Goal: Find specific page/section: Find specific page/section

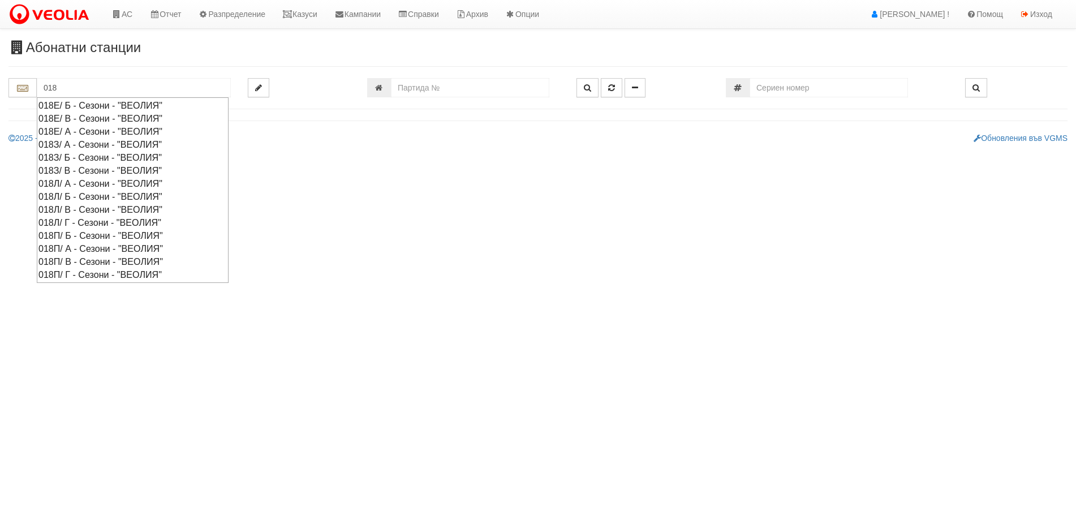
click at [69, 235] on div "018П/ Б - Сезони - "ВЕОЛИЯ"" at bounding box center [132, 235] width 188 height 13
type input "018П/ Б - Сезони - "ВЕОЛИЯ""
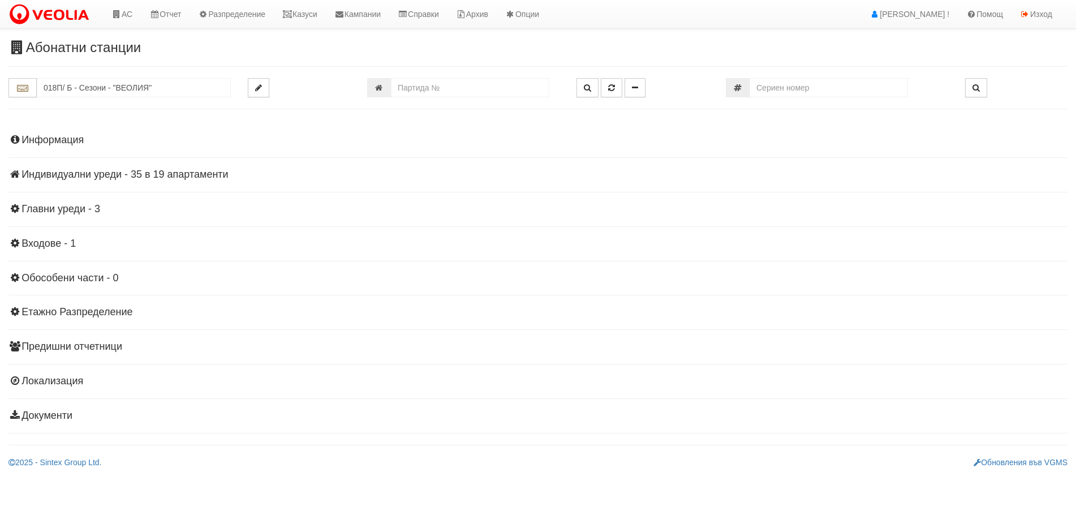
click at [85, 175] on h4 "Индивидуални уреди - 35 в 19 апартаменти" at bounding box center [537, 174] width 1059 height 11
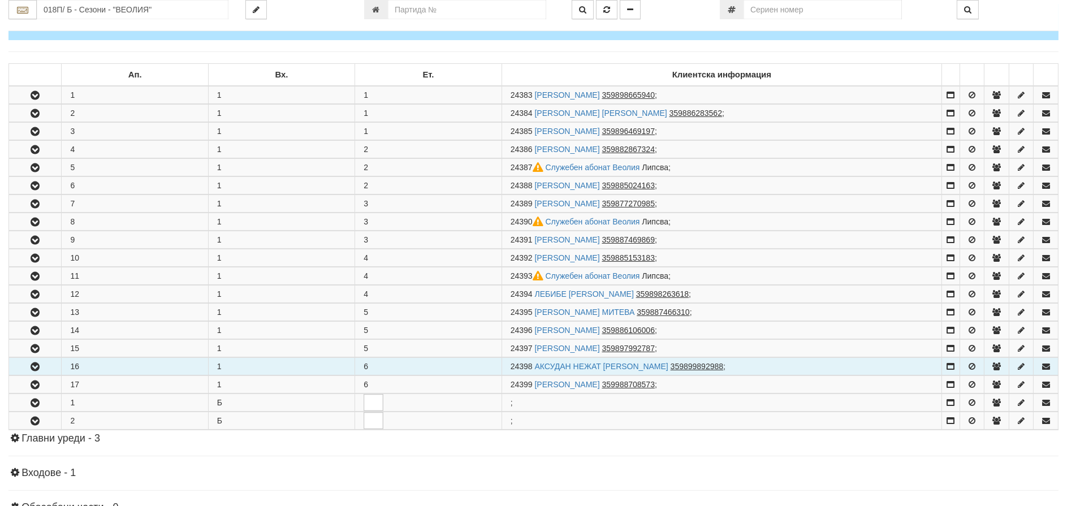
scroll to position [170, 0]
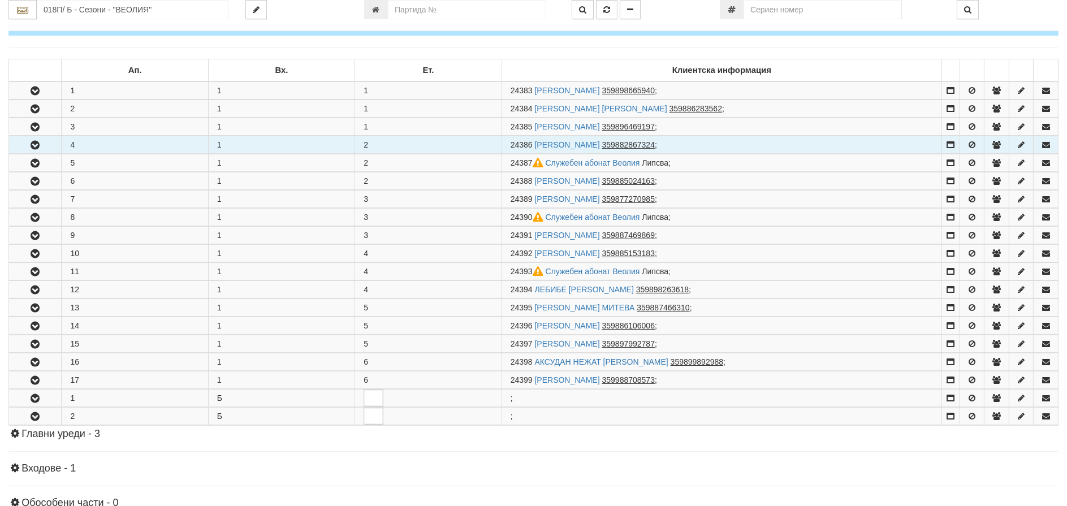
click at [31, 149] on icon "button" at bounding box center [35, 145] width 14 height 8
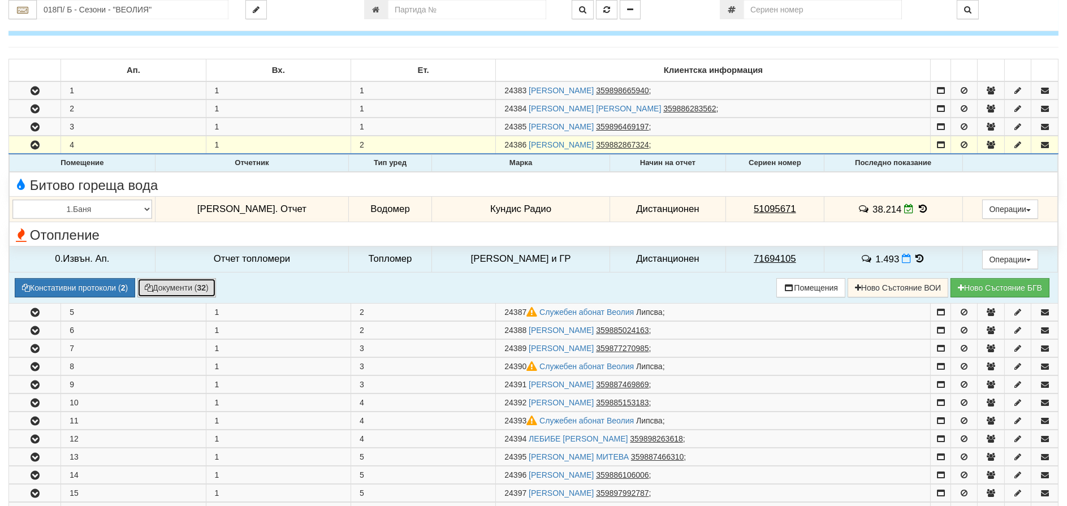
click at [183, 287] on button "Документи ( 32 )" at bounding box center [176, 287] width 79 height 19
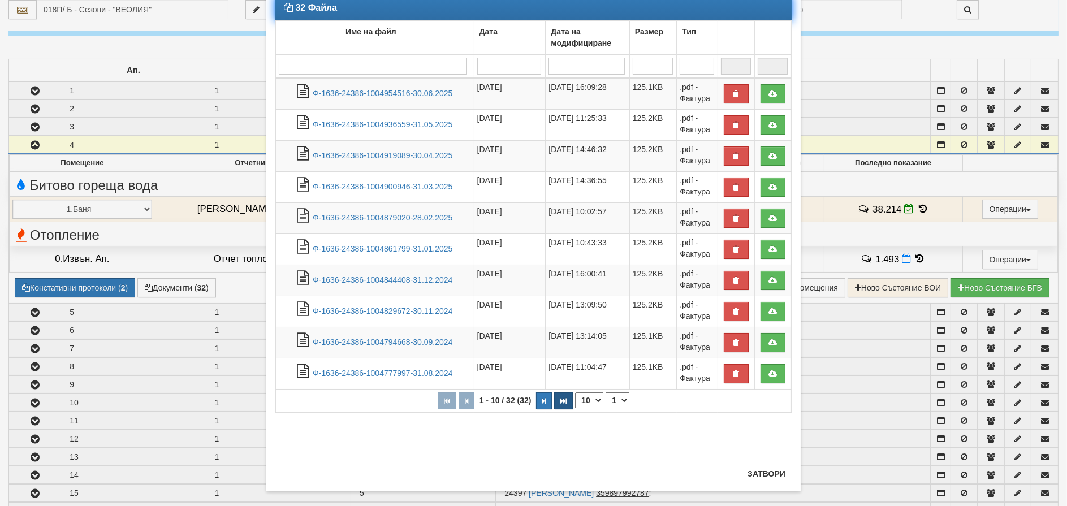
scroll to position [74, 0]
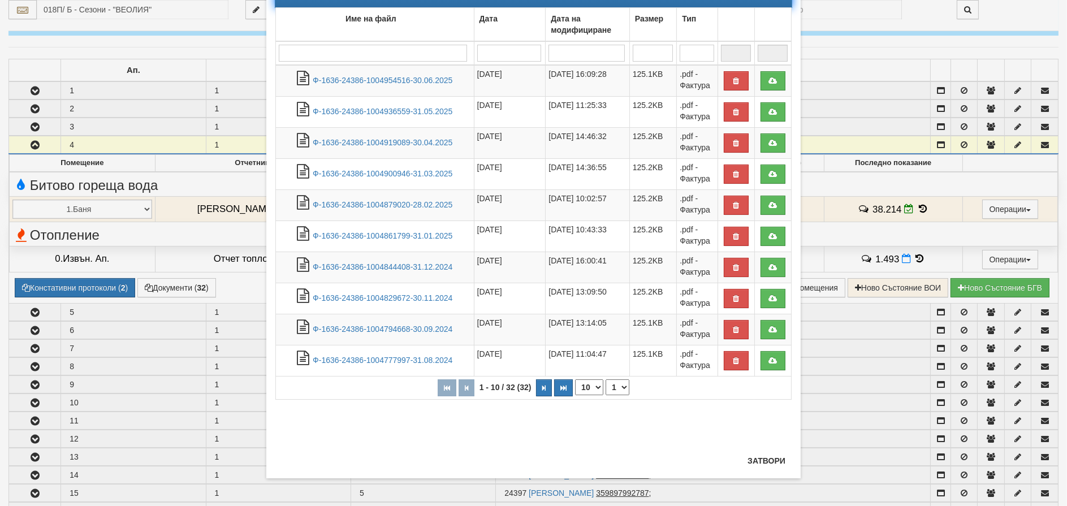
click at [587, 384] on select "10 20 30 40" at bounding box center [589, 387] width 28 height 16
select select "40"
click at [575, 395] on select "10 20 30 40" at bounding box center [589, 387] width 28 height 16
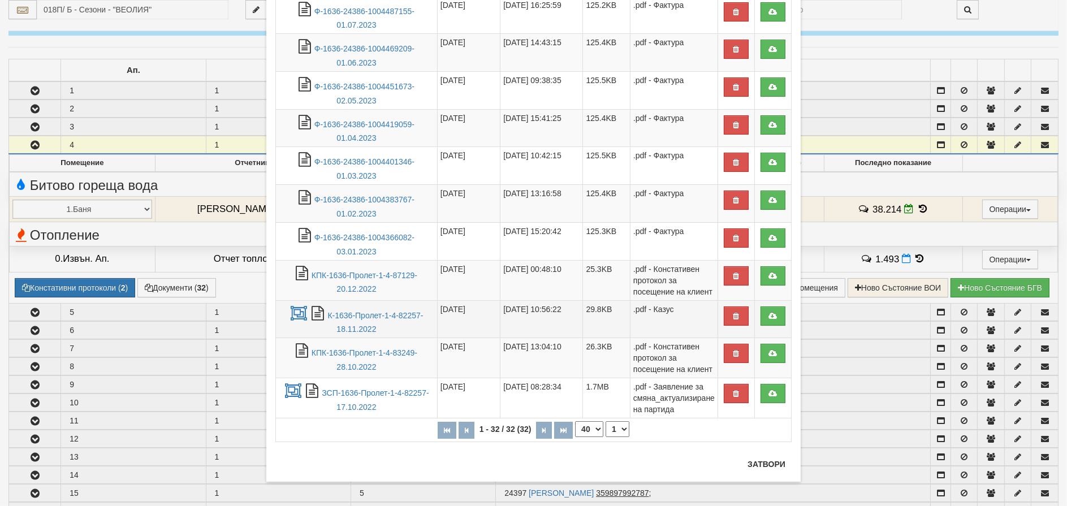
scroll to position [939, 0]
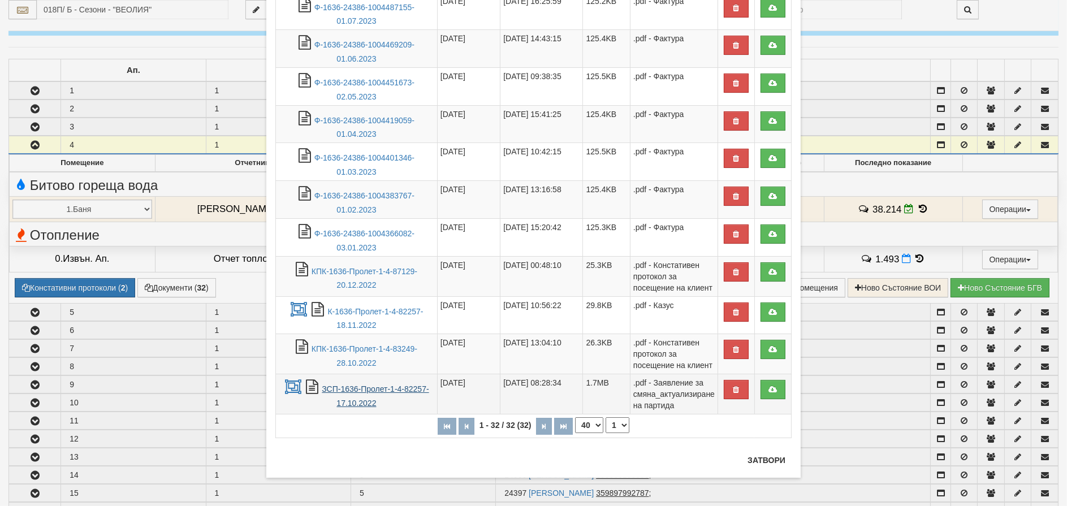
click at [352, 389] on link "ЗСП-1636-Пролет-1-4-82257-17.10.2022" at bounding box center [375, 396] width 107 height 23
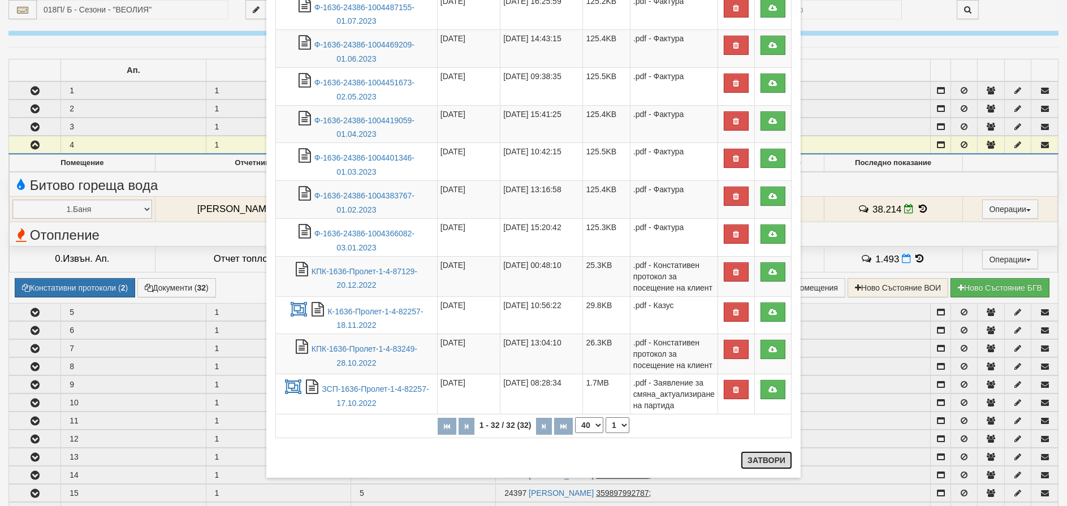
click at [748, 452] on button "Затвори" at bounding box center [766, 460] width 51 height 18
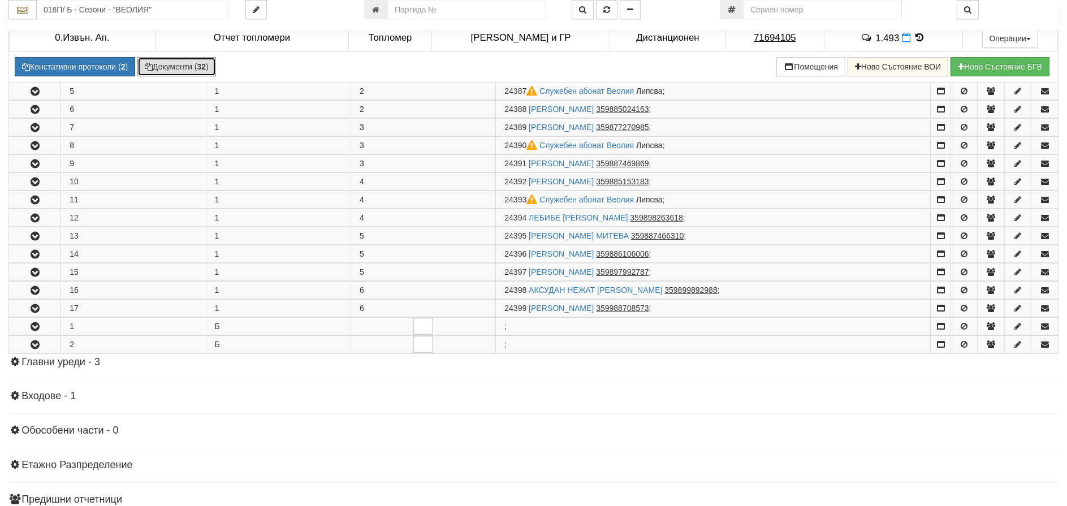
scroll to position [396, 0]
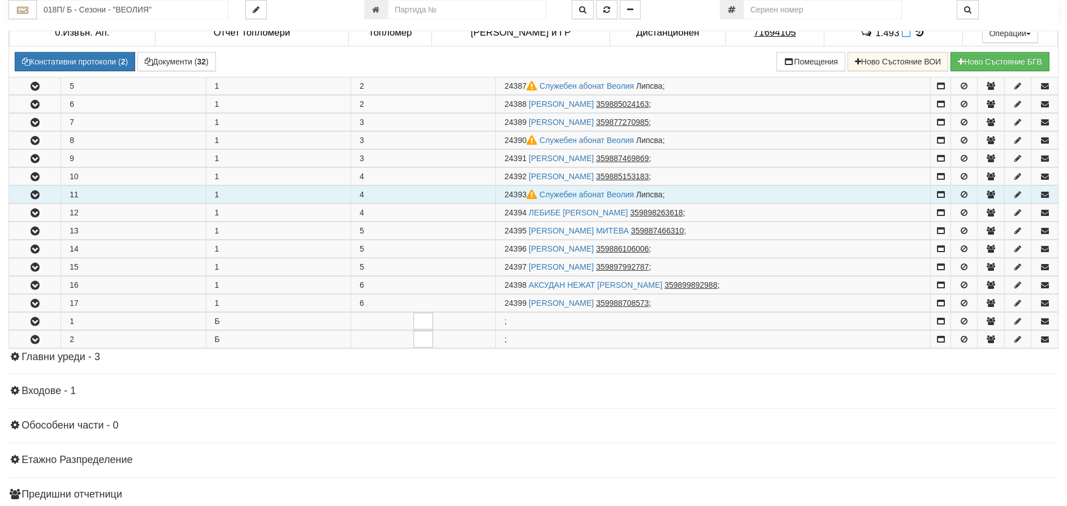
click at [36, 196] on icon "button" at bounding box center [35, 195] width 14 height 8
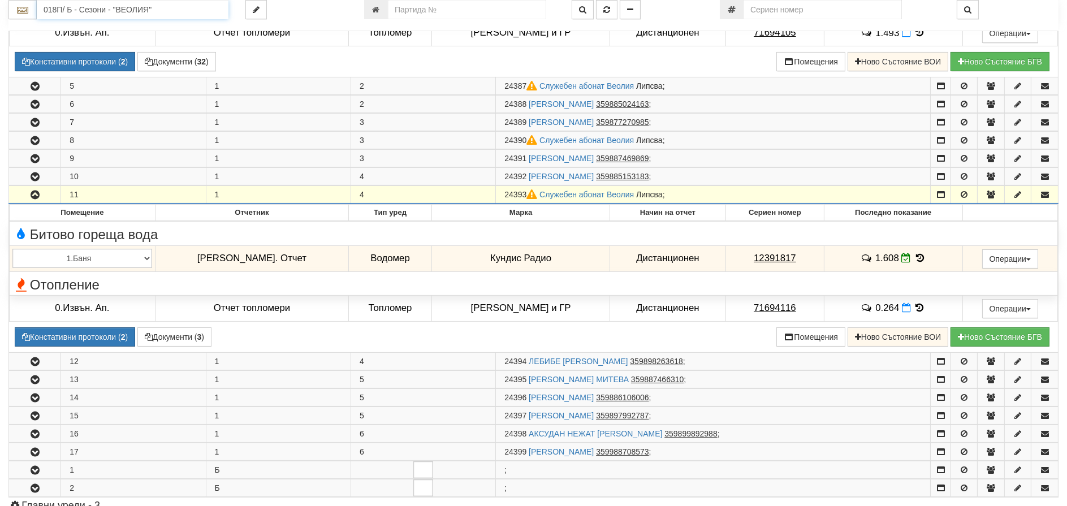
click at [78, 7] on input "018П/ Б - Сезони - "ВЕОЛИЯ"" at bounding box center [133, 9] width 192 height 19
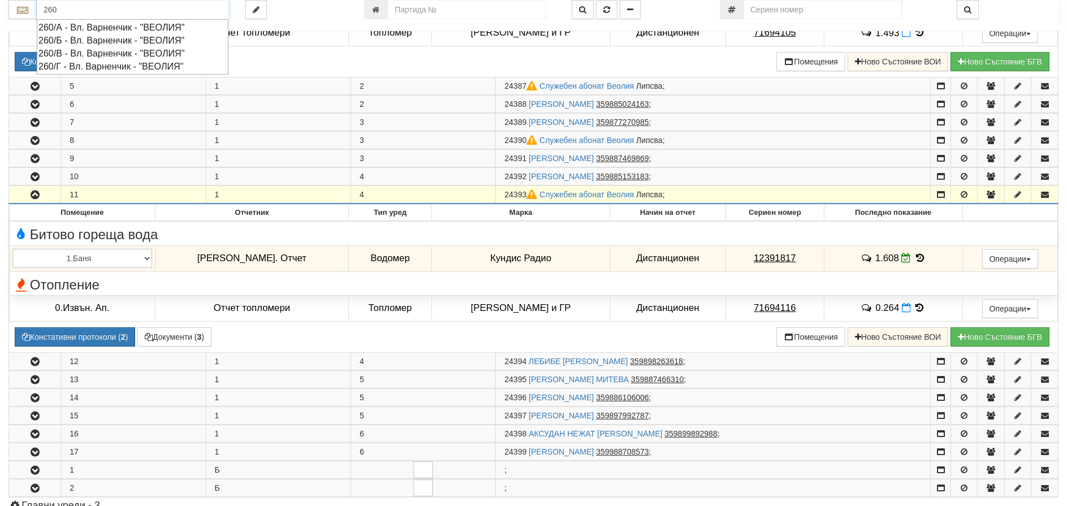
click at [79, 24] on div "260/А - Вл. Варненчик - "ВЕОЛИЯ"" at bounding box center [132, 27] width 188 height 13
type input "260/А - Вл. Варненчик - "ВЕОЛИЯ""
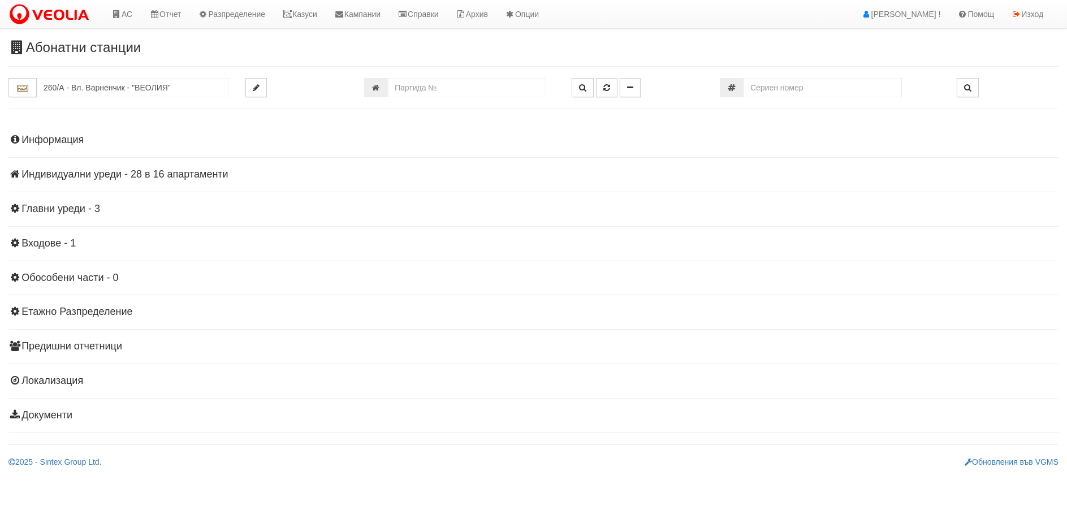
scroll to position [0, 0]
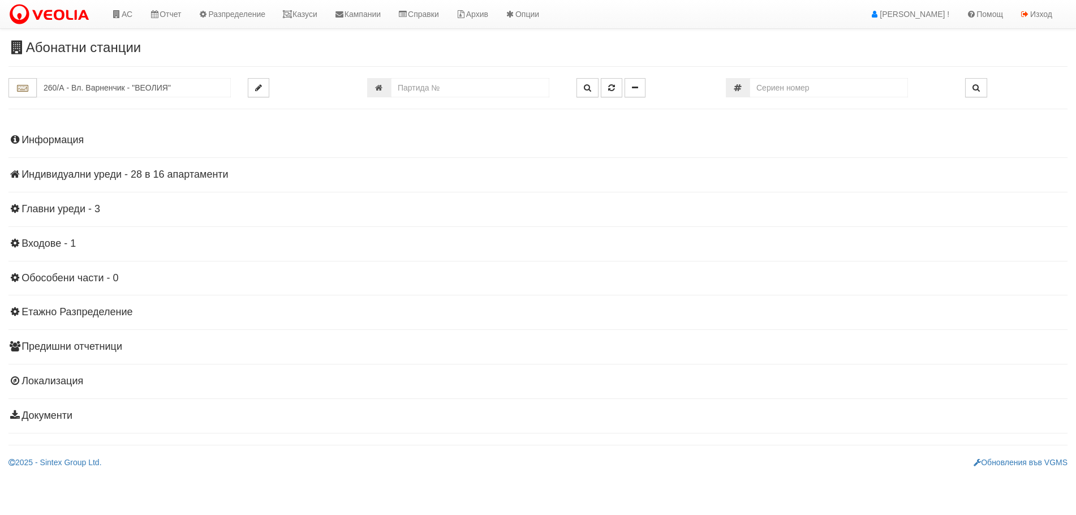
click at [92, 172] on h4 "Индивидуални уреди - 28 в 16 апартаменти" at bounding box center [537, 174] width 1059 height 11
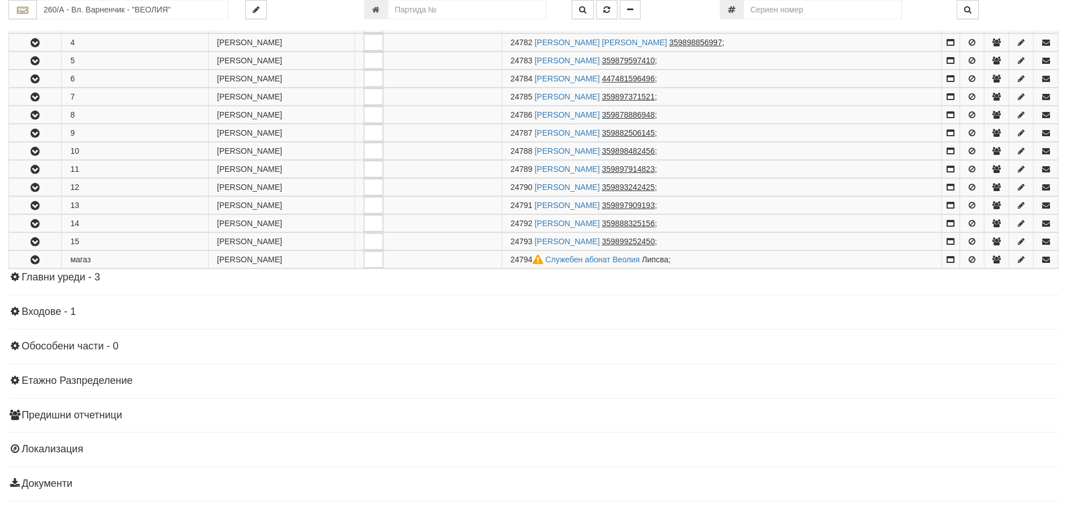
scroll to position [310, 0]
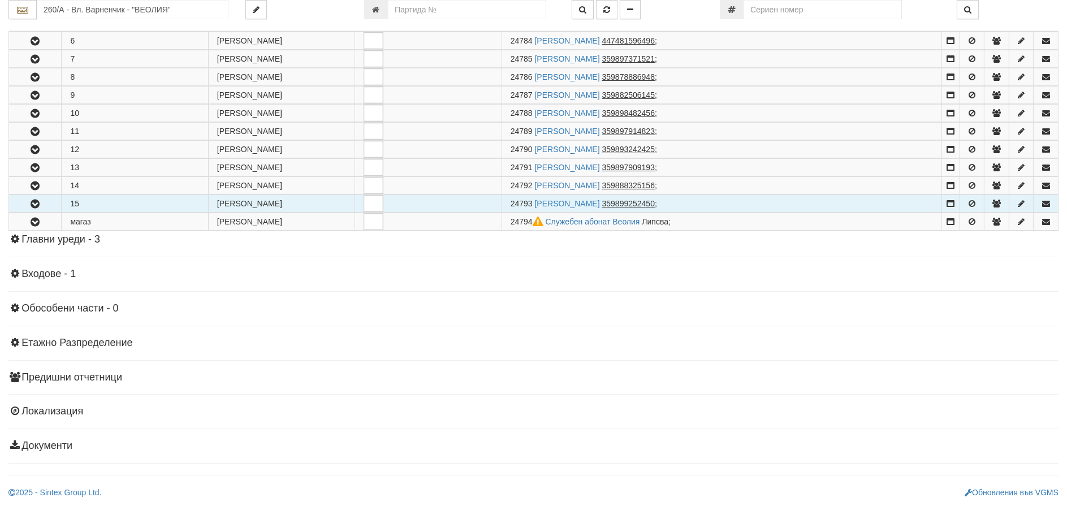
click at [41, 198] on button "button" at bounding box center [35, 203] width 52 height 17
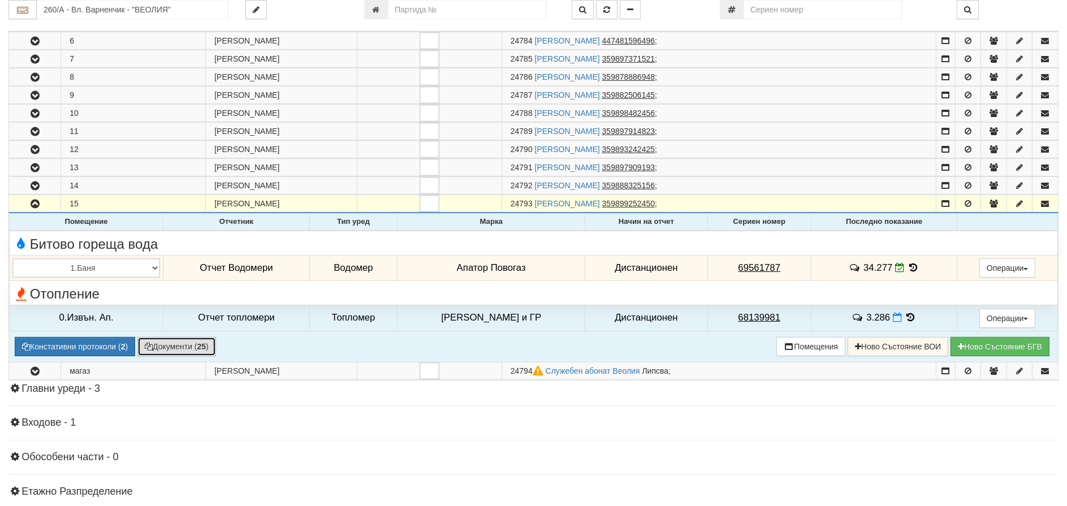
click at [174, 345] on button "Документи ( 25 )" at bounding box center [176, 346] width 79 height 19
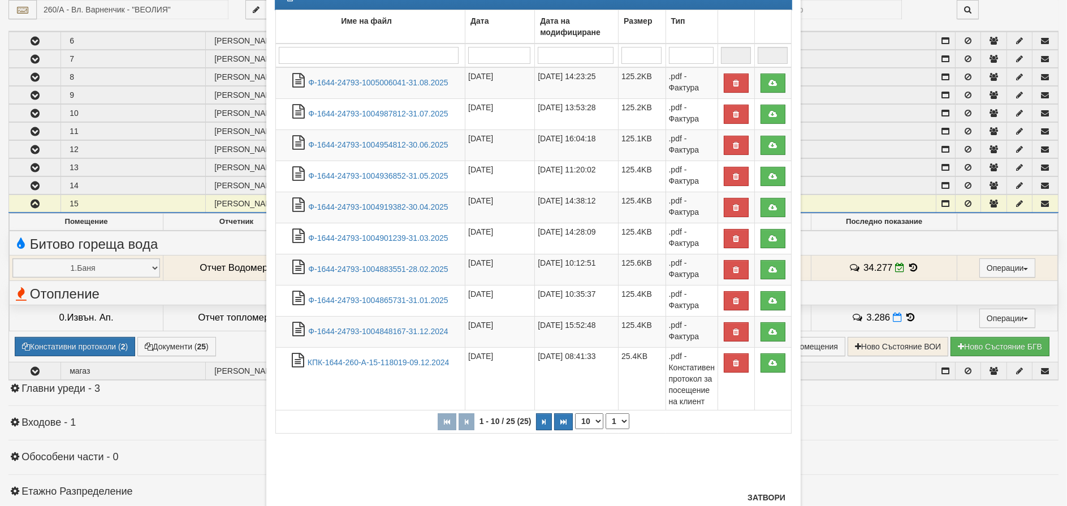
scroll to position [109, 0]
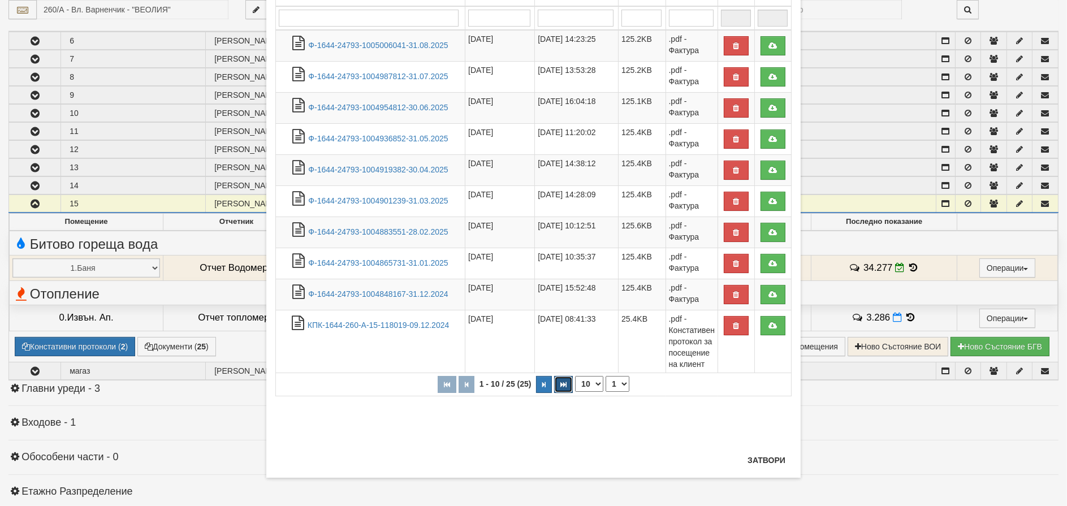
click at [563, 384] on icon "button" at bounding box center [563, 385] width 6 height 6
select select "3"
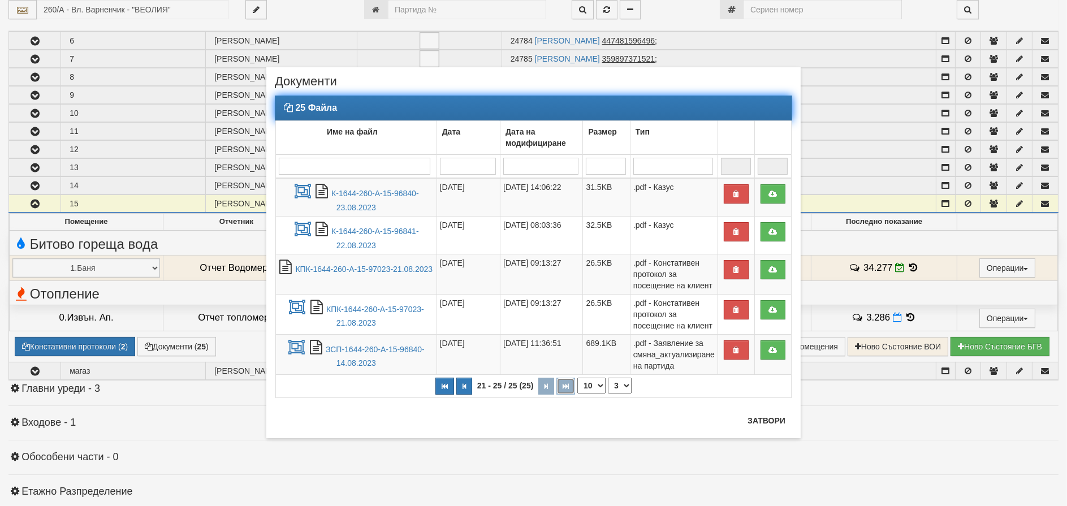
scroll to position [0, 0]
click at [364, 352] on link "ЗСП-1644-260-А-15-96840-14.08.2023" at bounding box center [375, 356] width 99 height 23
click at [359, 353] on link "ЗСП-1644-260-А-15-96840-14.08.2023" at bounding box center [375, 356] width 99 height 23
click at [349, 350] on link "ЗСП-1644-260-А-15-96840-14.08.2023" at bounding box center [375, 356] width 99 height 23
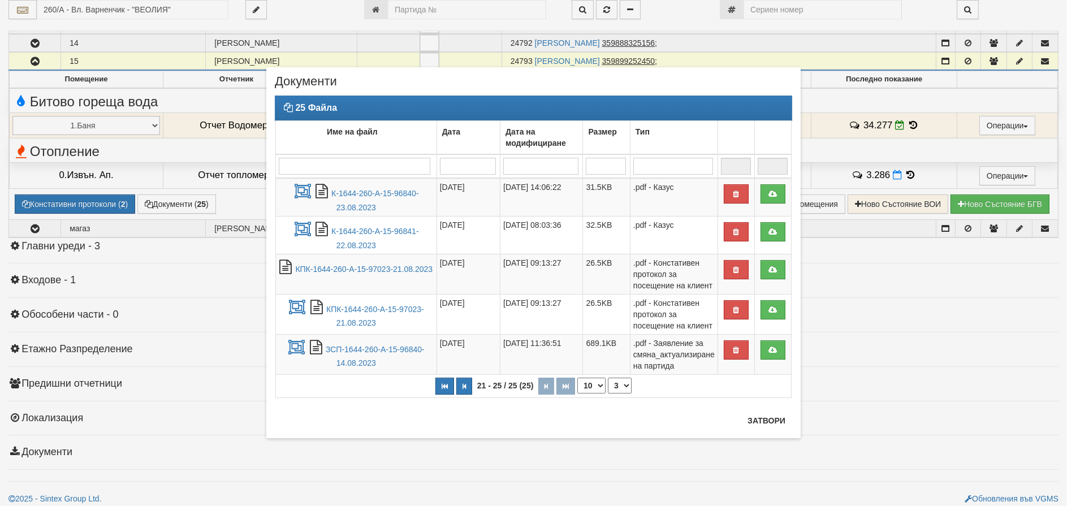
scroll to position [459, 0]
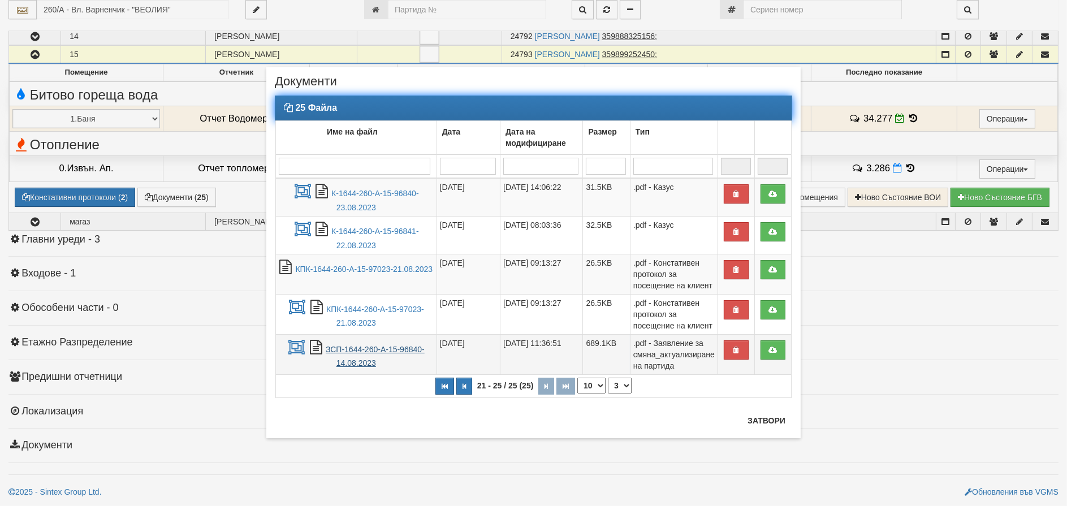
click at [359, 361] on link "ЗСП-1644-260-А-15-96840-14.08.2023" at bounding box center [375, 356] width 99 height 23
